Goal: Information Seeking & Learning: Learn about a topic

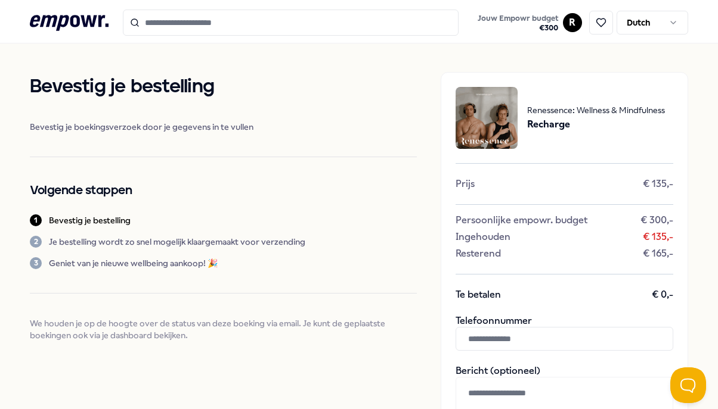
click at [181, 25] on input "Search for products, categories or subcategories" at bounding box center [291, 23] width 336 height 26
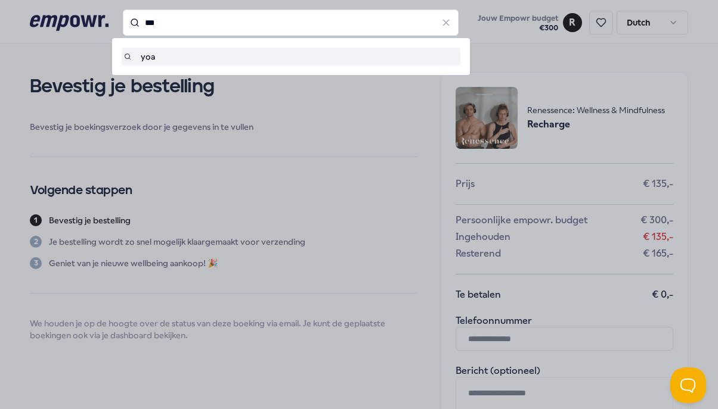
type input "***"
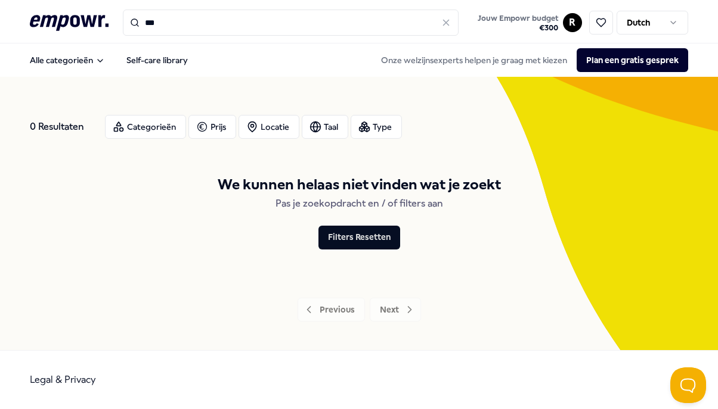
click at [153, 24] on input "***" at bounding box center [291, 23] width 336 height 26
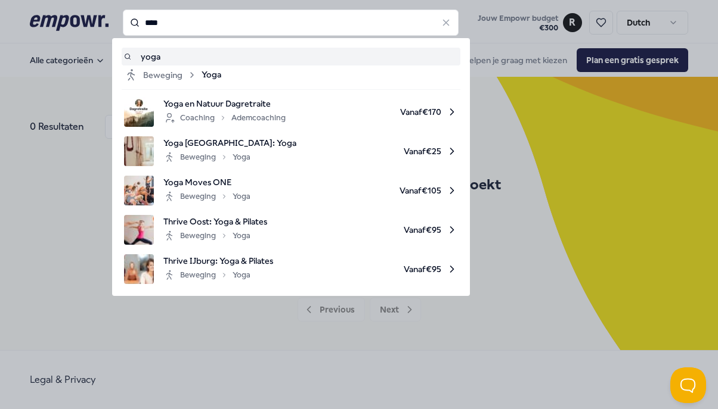
type input "****"
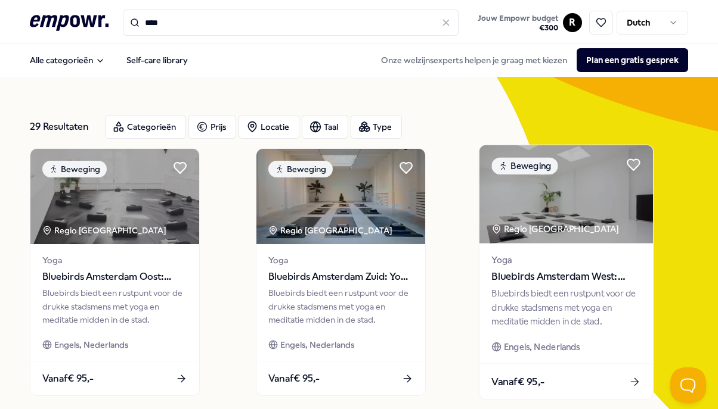
click at [517, 280] on span "Bluebirds Amsterdam West: Yoga & Welzijn" at bounding box center [566, 276] width 149 height 15
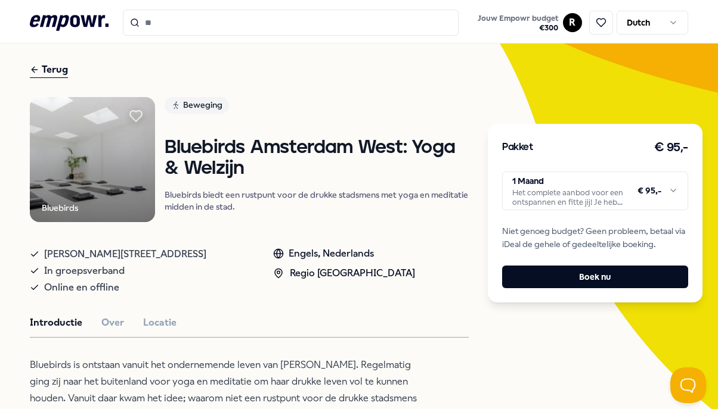
scroll to position [57, 0]
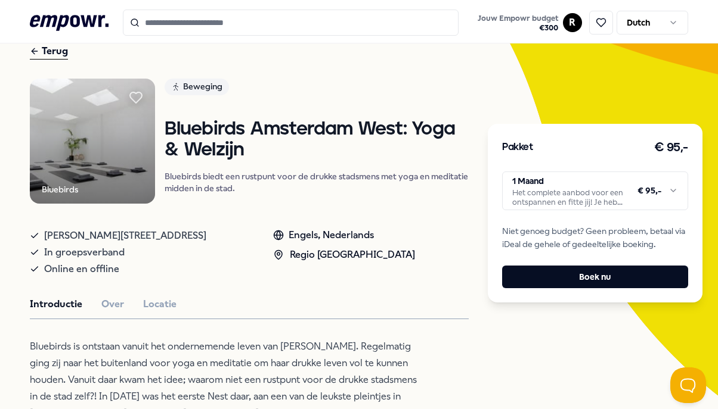
click at [591, 196] on html ".empowr-logo_svg__cls-1{fill:#03032f} Jouw Empowr budget € 300 R Dutch Alle cat…" at bounding box center [359, 204] width 718 height 409
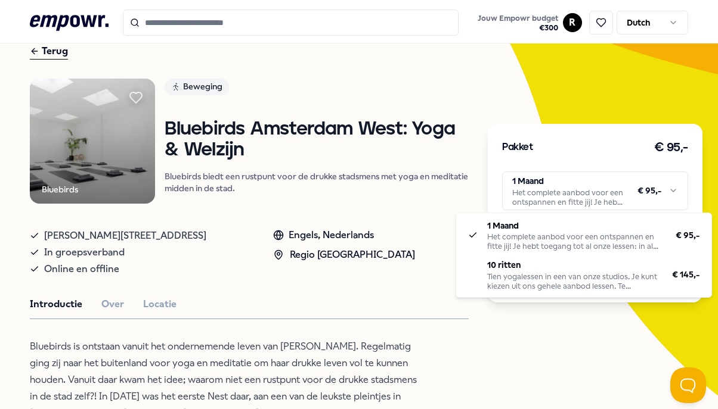
click at [367, 230] on html ".empowr-logo_svg__cls-1{fill:#03032f} Jouw Empowr budget € 300 R Dutch Alle cat…" at bounding box center [359, 204] width 718 height 409
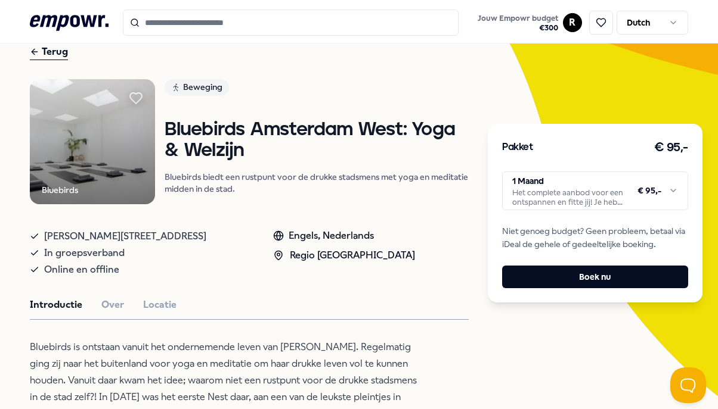
scroll to position [48, 0]
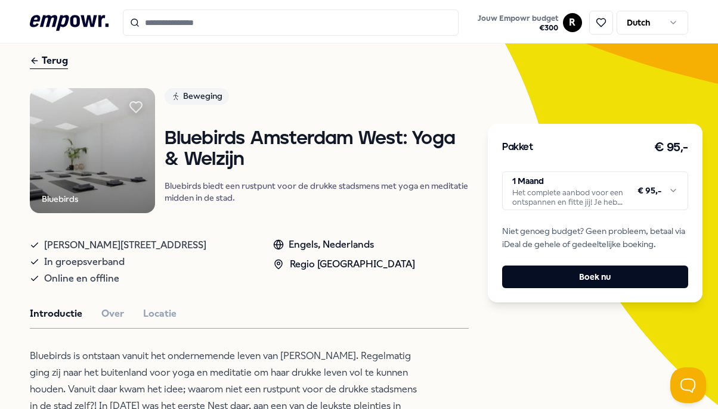
click at [170, 19] on input "Search for products, categories or subcategories" at bounding box center [291, 23] width 336 height 26
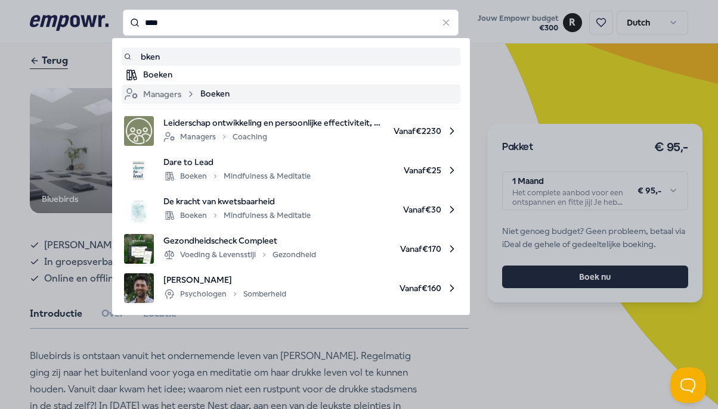
click at [211, 95] on span "Boeken" at bounding box center [214, 94] width 29 height 14
type input "****"
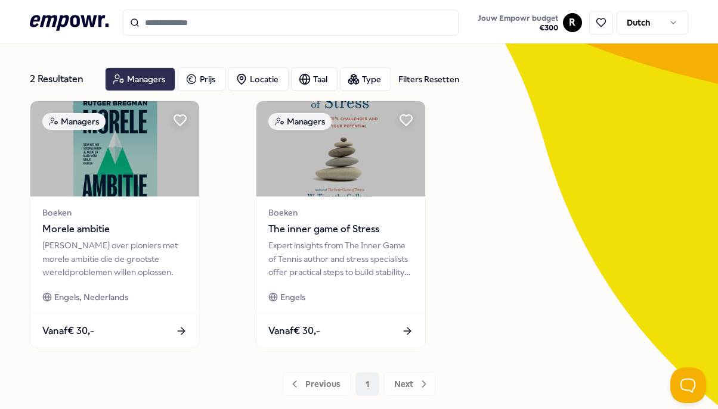
click at [157, 77] on div "Managers" at bounding box center [140, 79] width 70 height 24
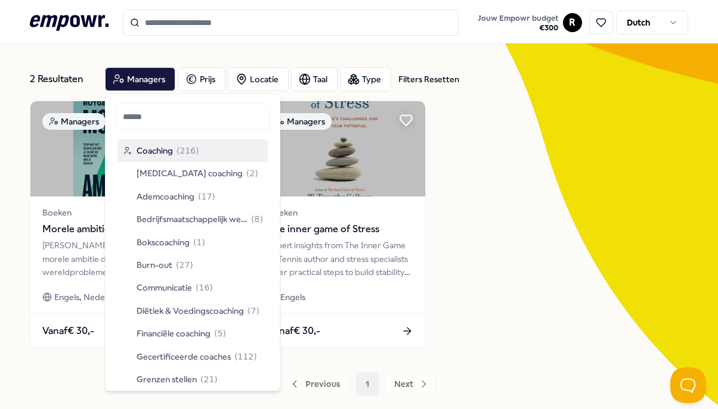
click at [217, 35] on input "Search for products, categories or subcategories" at bounding box center [291, 23] width 336 height 26
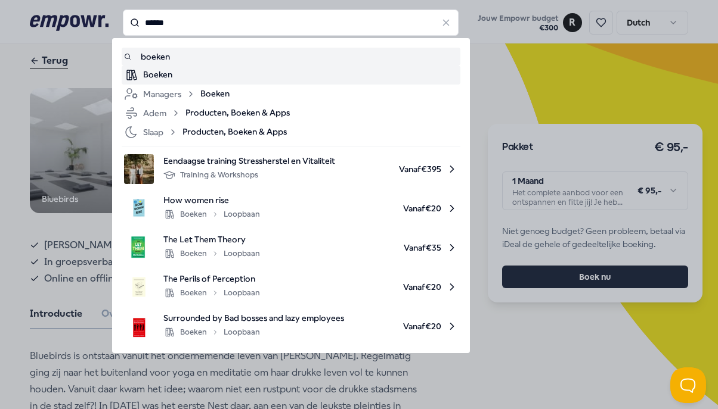
click at [164, 72] on div "Boeken" at bounding box center [300, 75] width 315 height 14
type input "******"
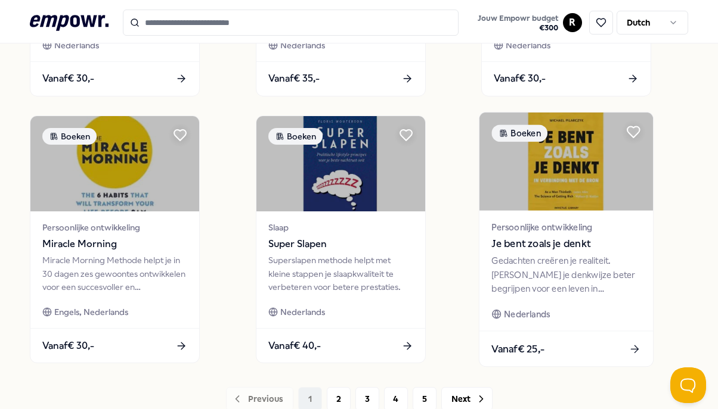
scroll to position [924, 0]
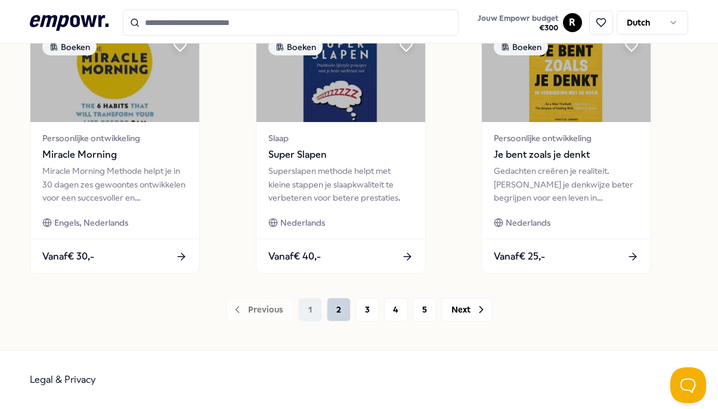
click at [339, 308] on button "2" at bounding box center [339, 310] width 24 height 24
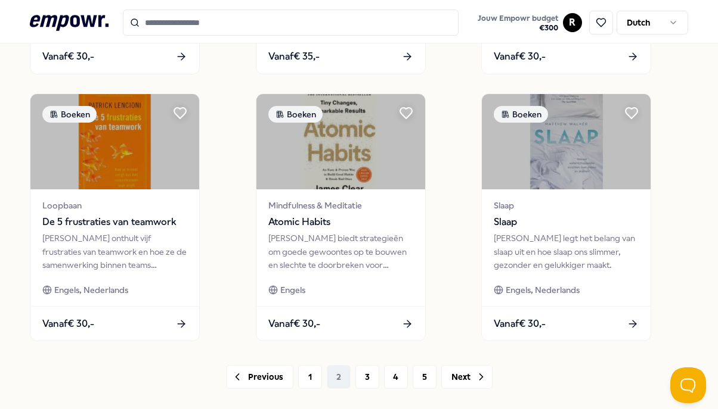
scroll to position [924, 0]
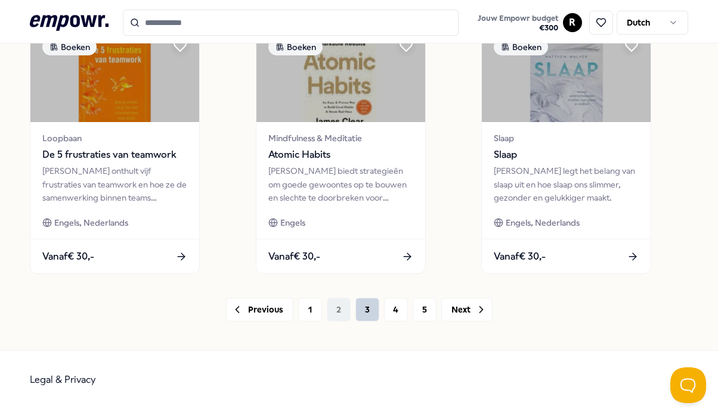
click at [368, 304] on button "3" at bounding box center [367, 310] width 24 height 24
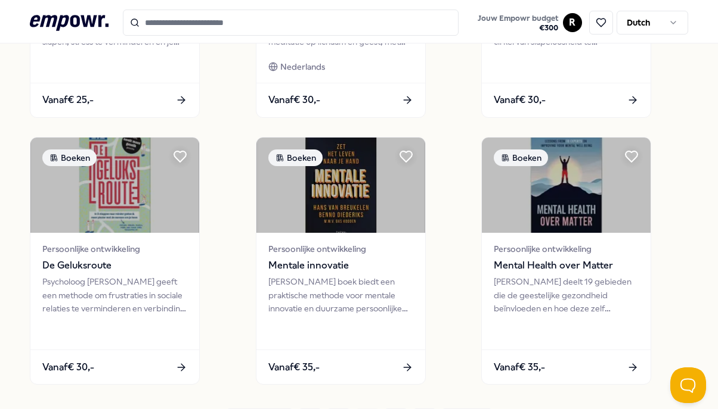
scroll to position [840, 0]
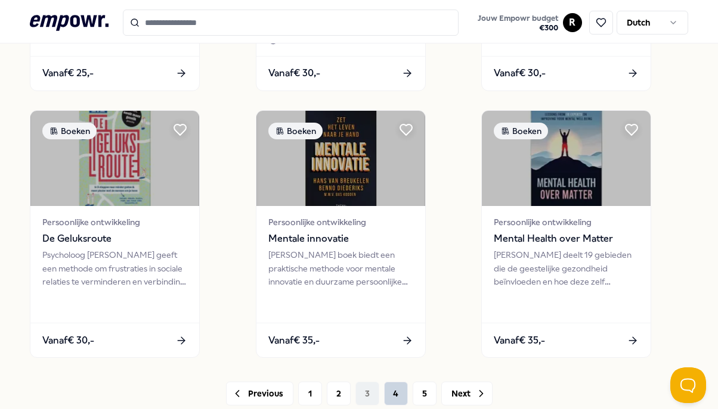
click at [390, 396] on button "4" at bounding box center [396, 394] width 24 height 24
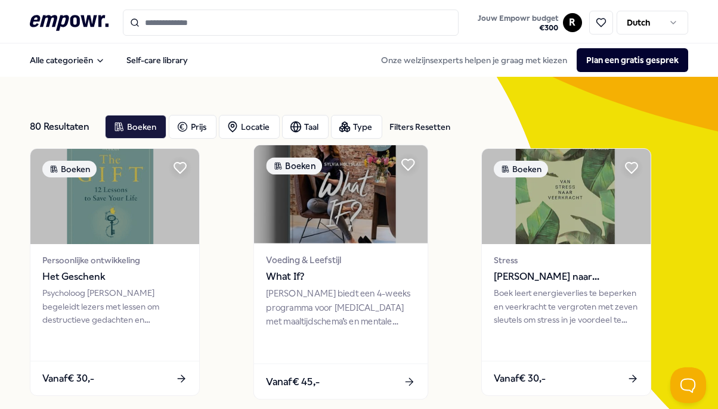
click at [342, 310] on div "[PERSON_NAME] biedt een 4-weeks programma voor [MEDICAL_DATA] met maaltijdschem…" at bounding box center [340, 307] width 149 height 41
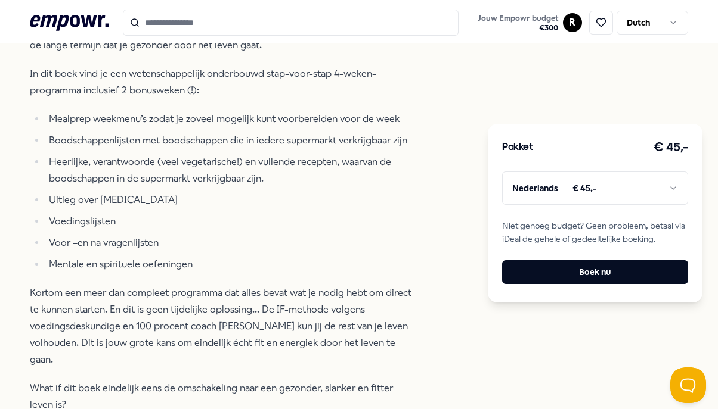
scroll to position [532, 0]
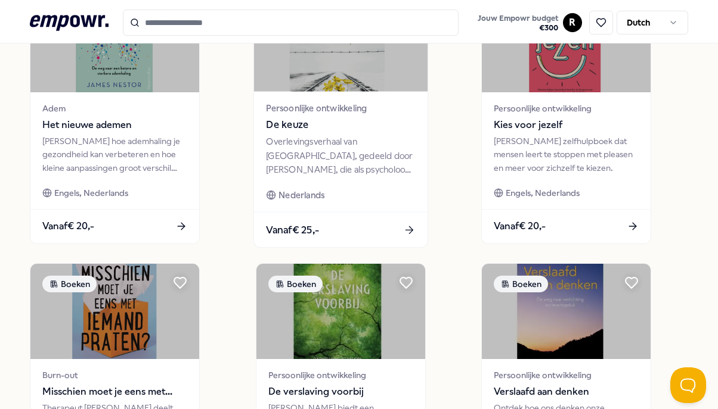
scroll to position [816, 0]
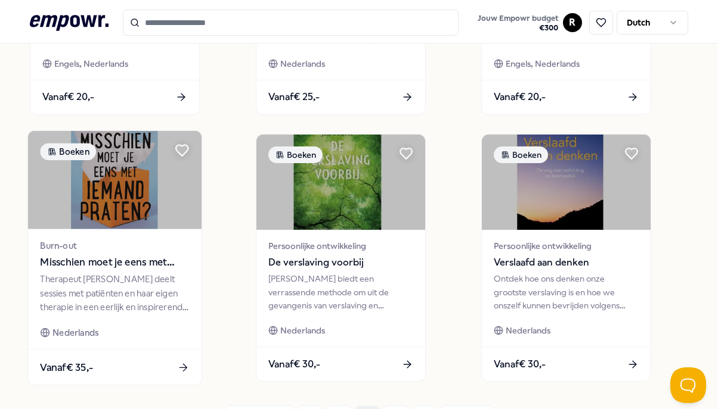
click at [92, 253] on div "Burn-out Misschien moet je eens met iemand praten?" at bounding box center [115, 255] width 149 height 32
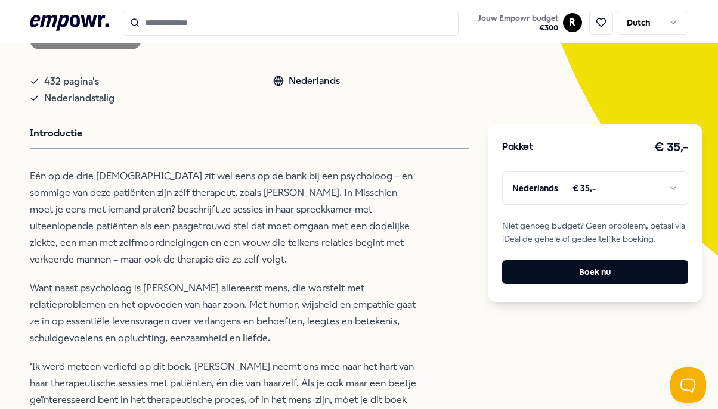
scroll to position [64, 0]
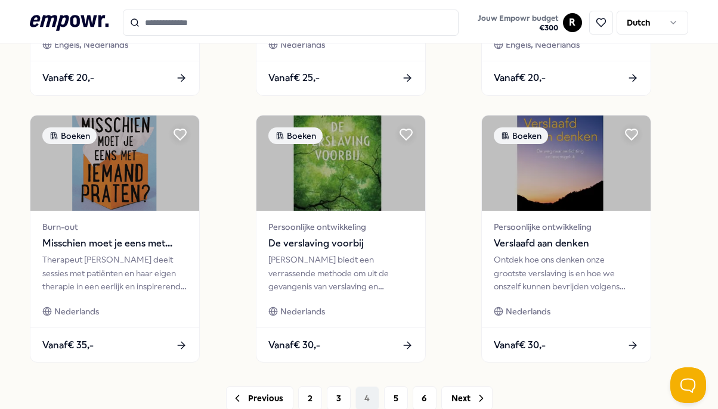
scroll to position [848, 0]
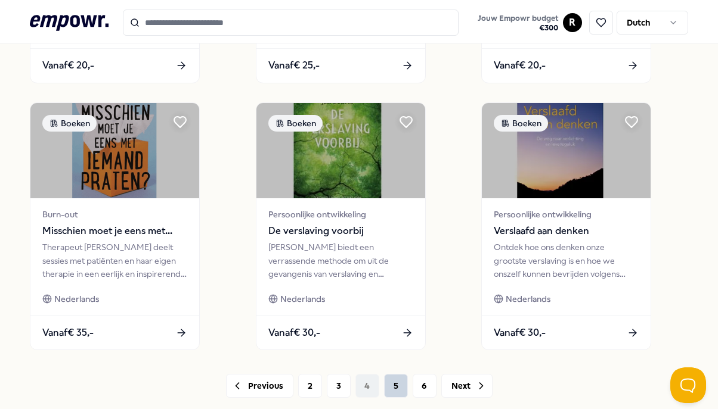
click at [397, 383] on button "5" at bounding box center [396, 386] width 24 height 24
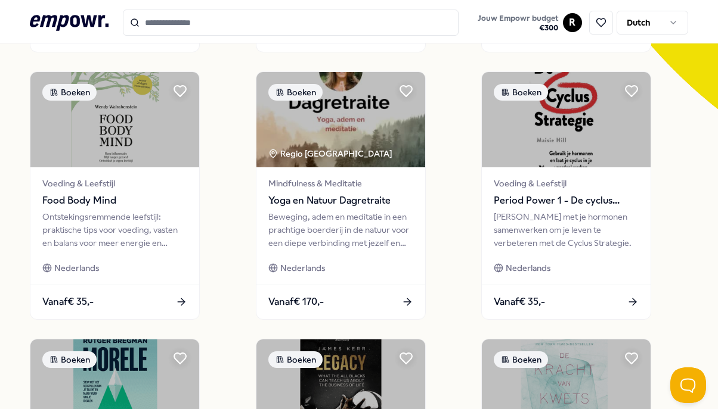
scroll to position [345, 0]
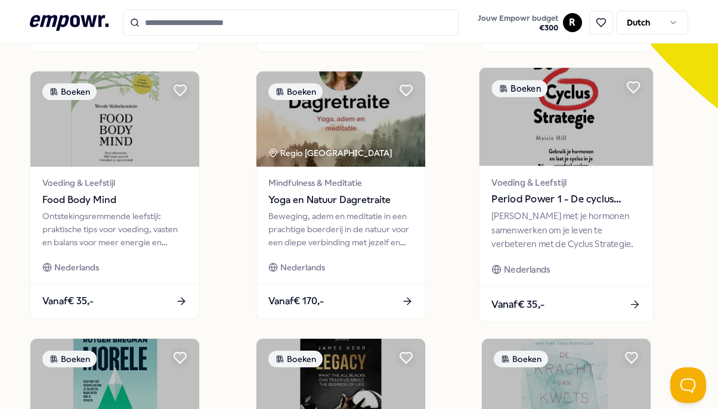
click at [575, 236] on div "[PERSON_NAME] met je hormonen samenwerken om je leven te verbeteren met de Cycl…" at bounding box center [566, 230] width 149 height 41
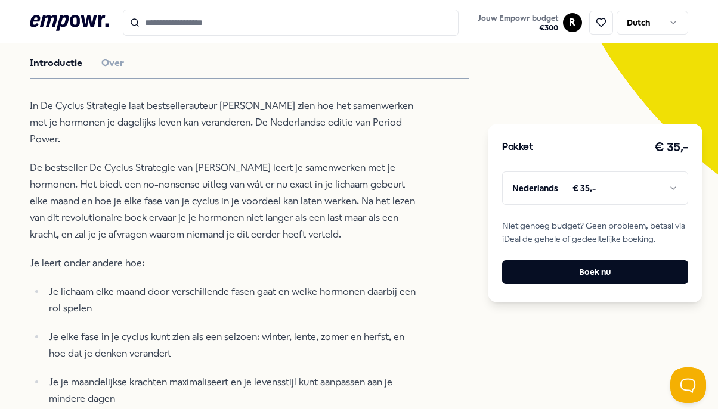
scroll to position [281, 0]
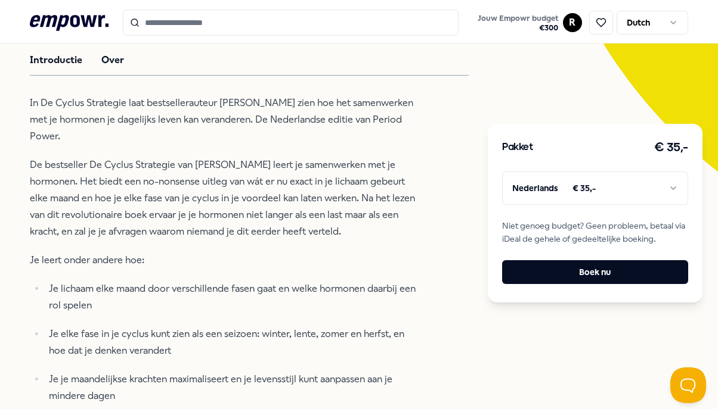
click at [101, 68] on button "Over" at bounding box center [112, 59] width 23 height 15
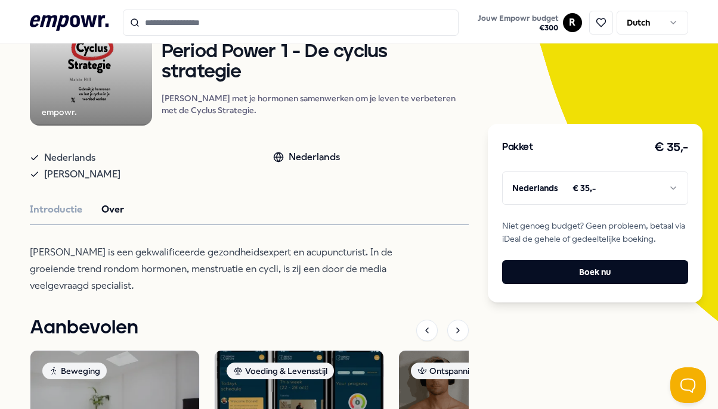
scroll to position [157, 0]
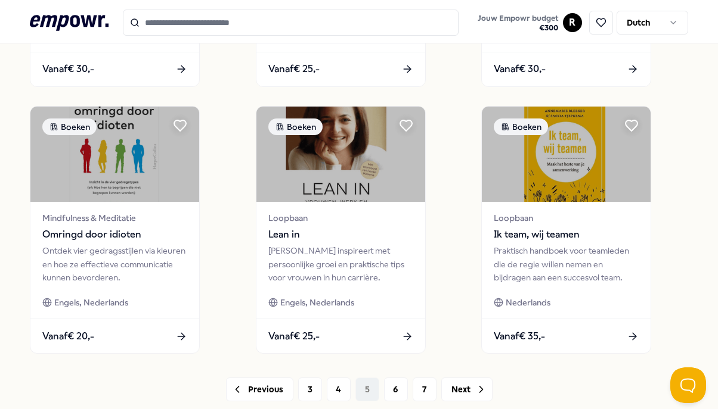
scroll to position [846, 0]
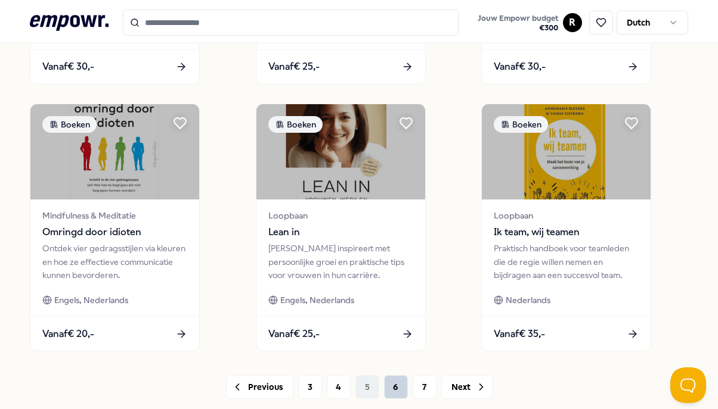
click at [387, 389] on button "6" at bounding box center [396, 387] width 24 height 24
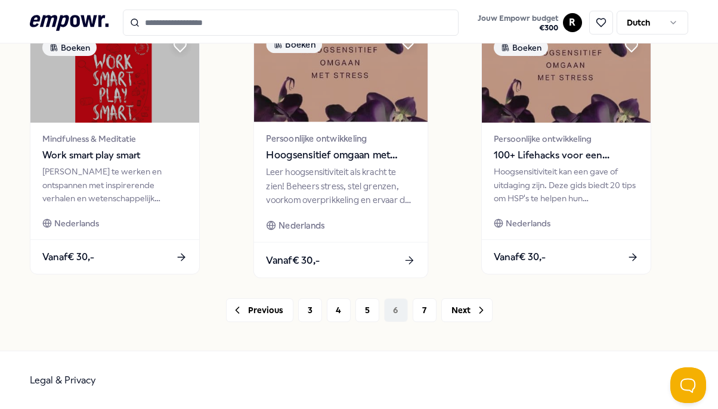
scroll to position [924, 0]
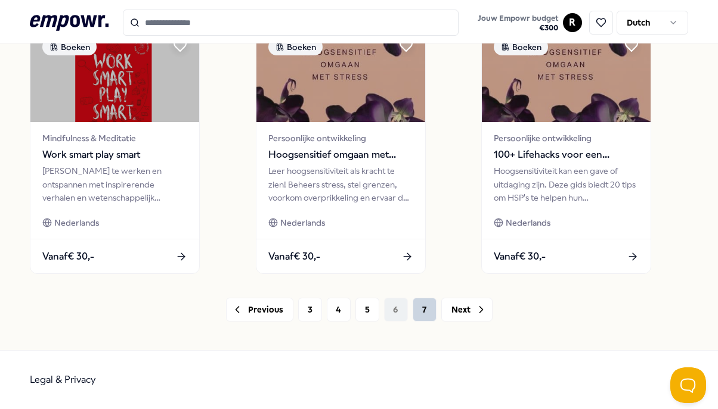
click at [429, 299] on button "7" at bounding box center [424, 310] width 24 height 24
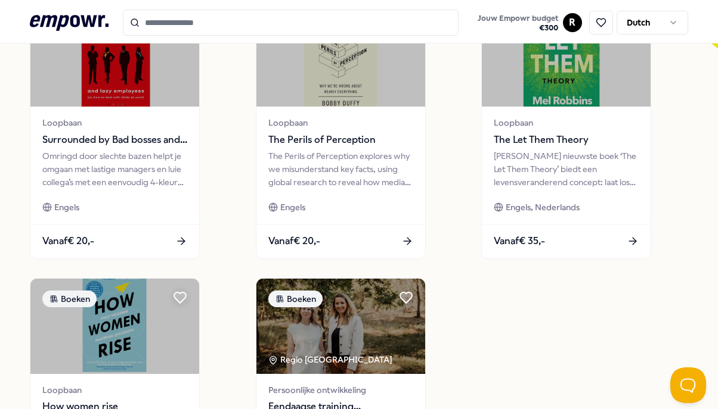
scroll to position [407, 0]
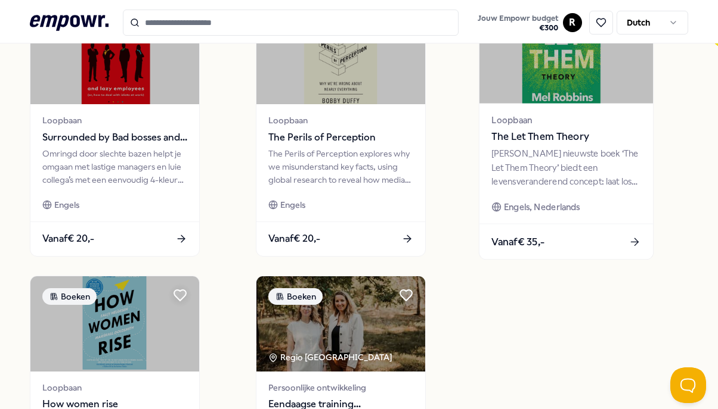
click at [537, 144] on span "The Let Them Theory" at bounding box center [566, 136] width 149 height 15
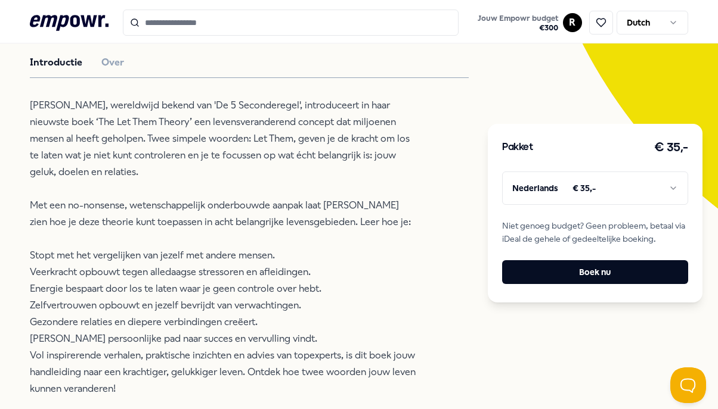
scroll to position [250, 0]
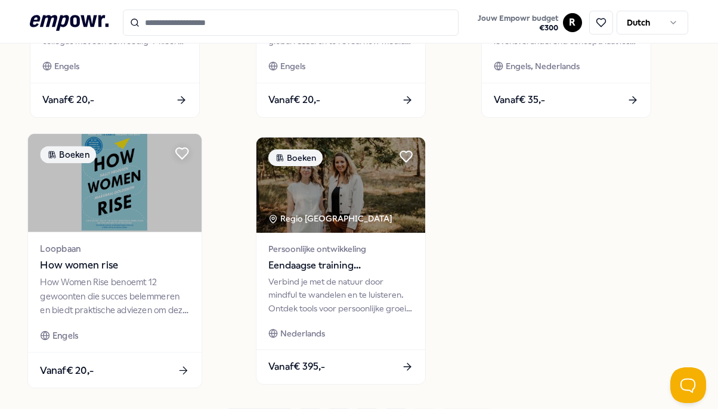
scroll to position [547, 0]
